Goal: Book appointment/travel/reservation

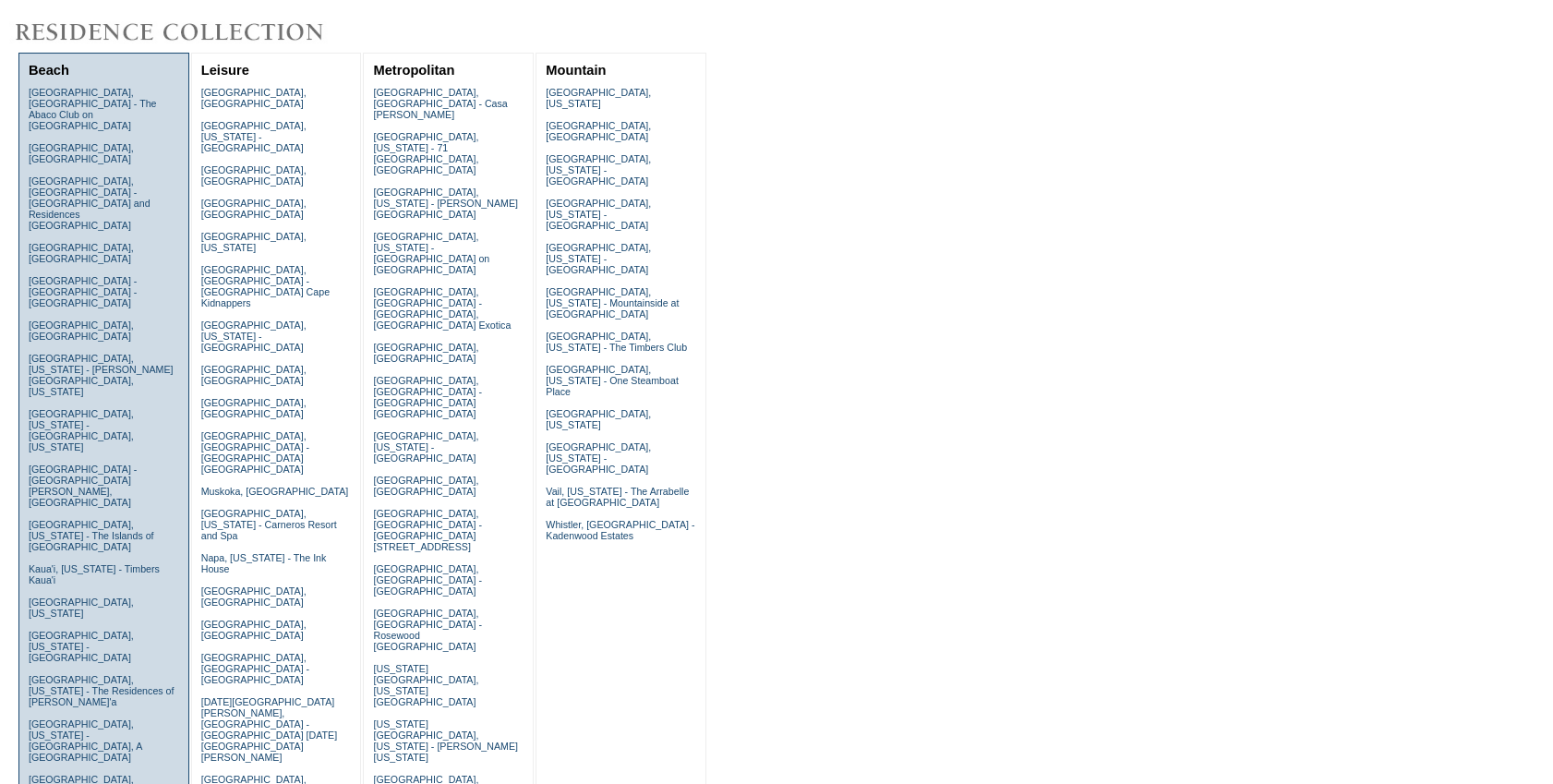
scroll to position [587, 0]
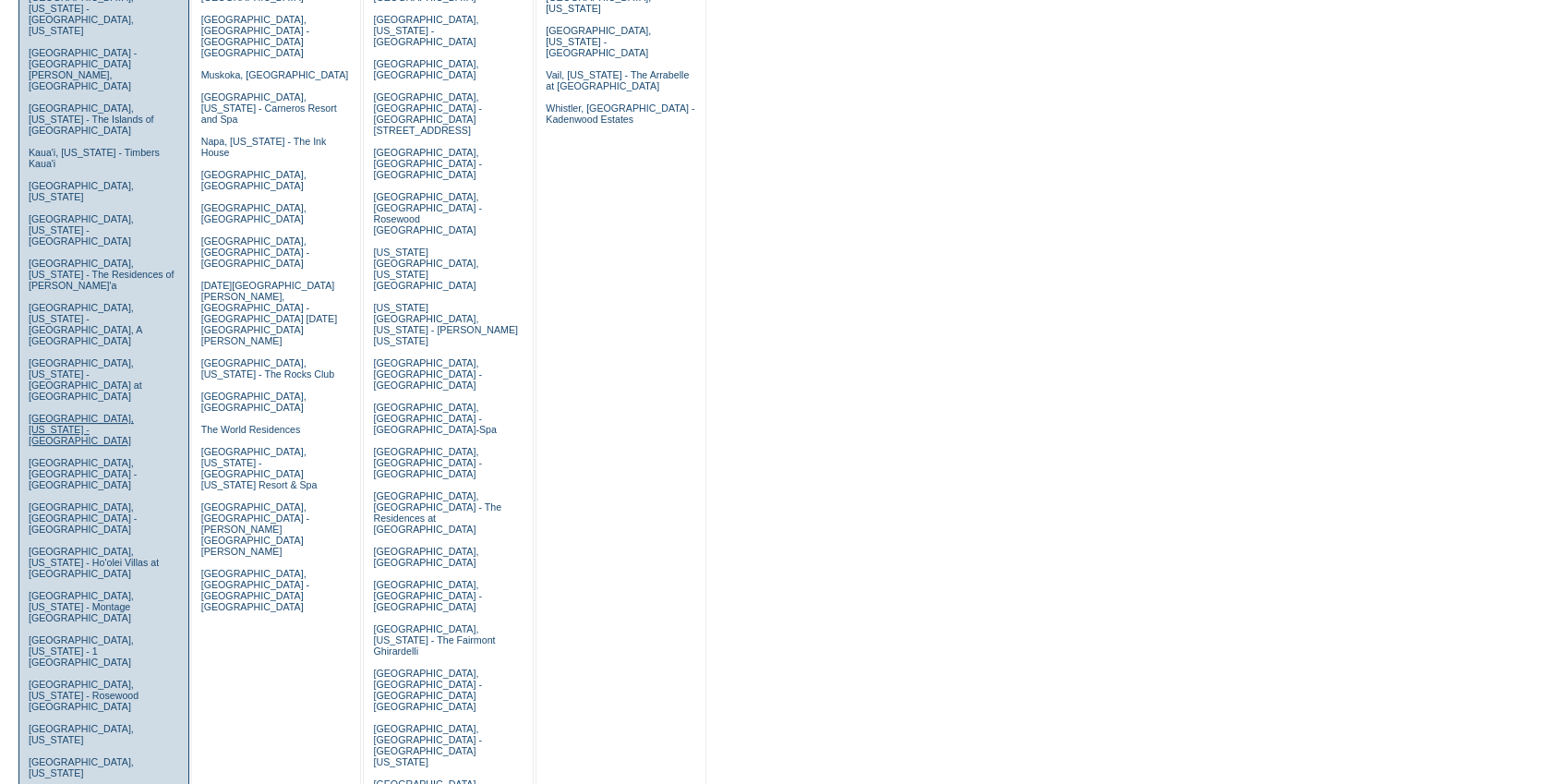
click at [96, 412] on link "[GEOGRAPHIC_DATA], [US_STATE] - [GEOGRAPHIC_DATA]" at bounding box center [81, 429] width 105 height 33
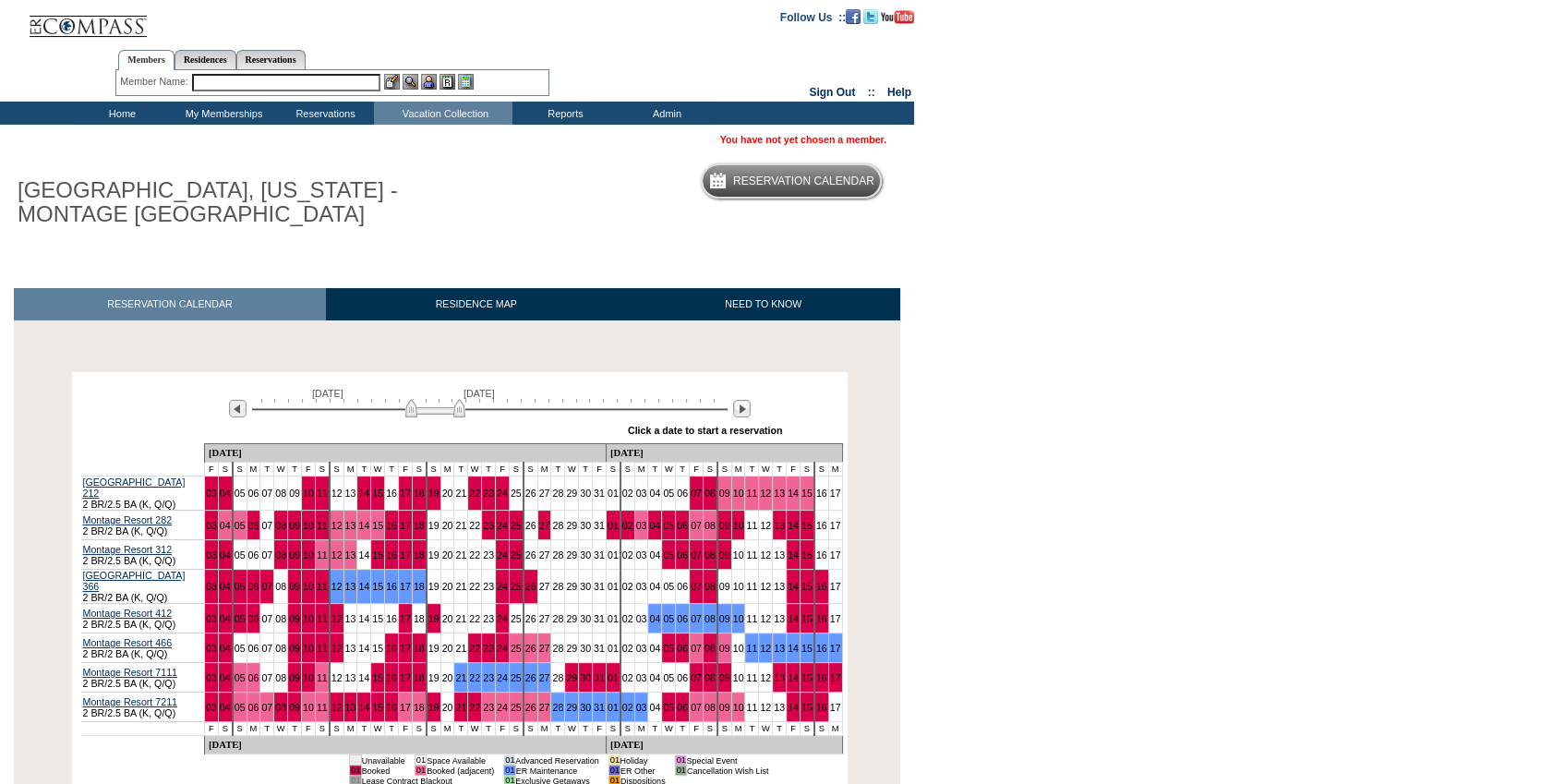
drag, startPoint x: 425, startPoint y: 409, endPoint x: 439, endPoint y: 409, distance: 14.0
click at [439, 409] on img at bounding box center [435, 407] width 60 height 19
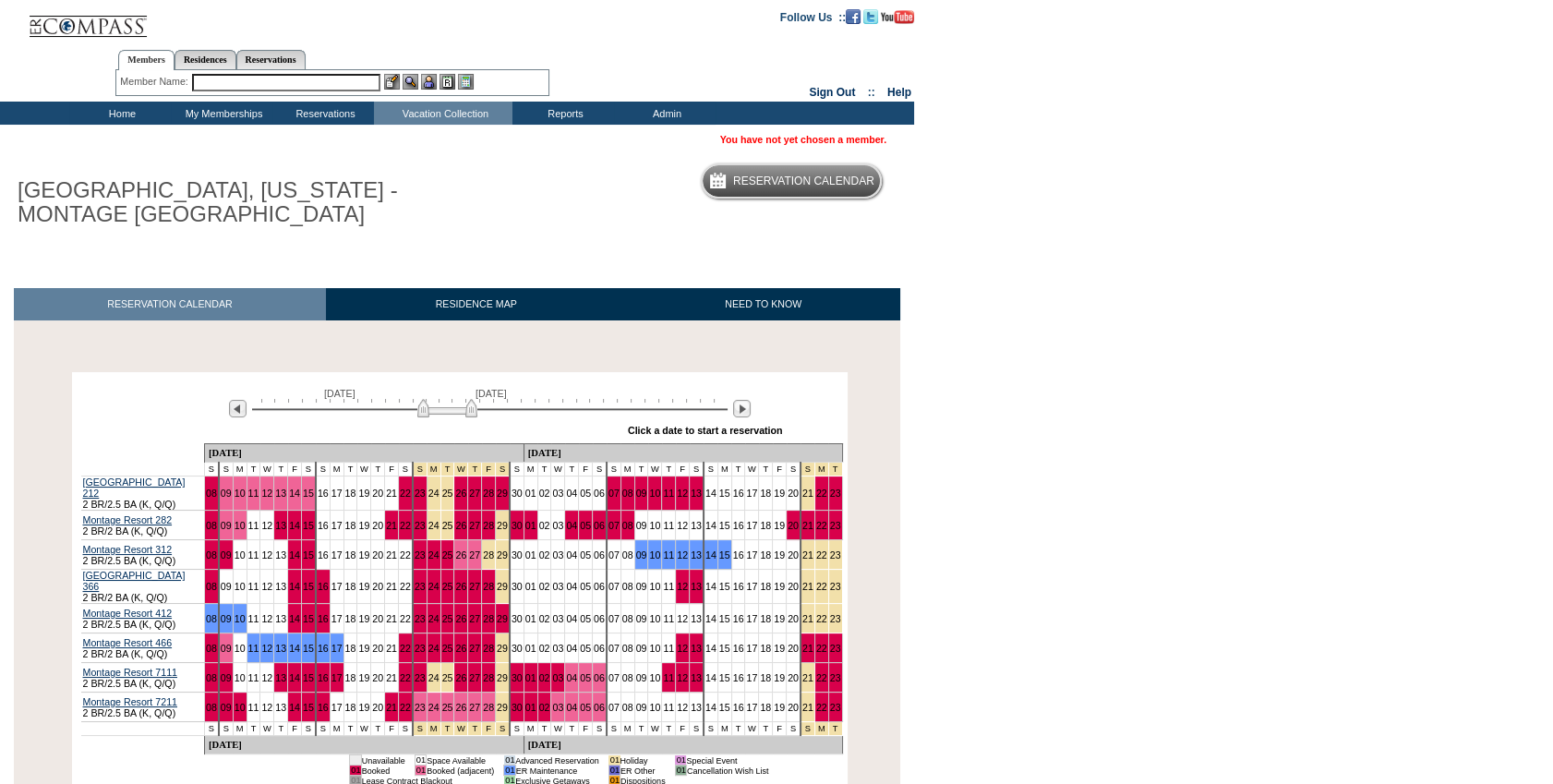
drag, startPoint x: 439, startPoint y: 409, endPoint x: 451, endPoint y: 409, distance: 12.0
click at [451, 409] on img at bounding box center [447, 407] width 60 height 19
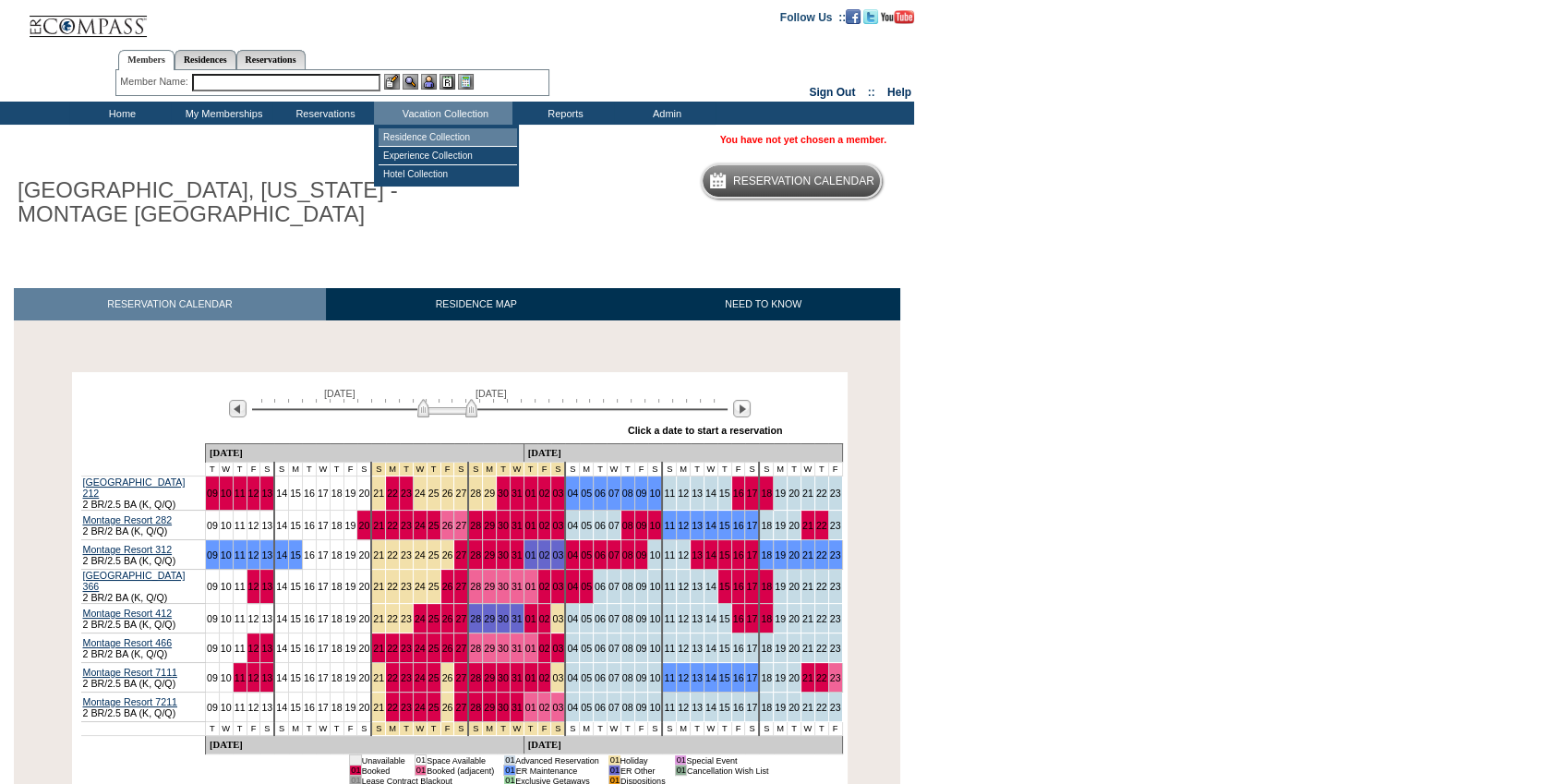
click at [457, 131] on td "Residence Collection" at bounding box center [448, 137] width 139 height 19
